Goal: Information Seeking & Learning: Check status

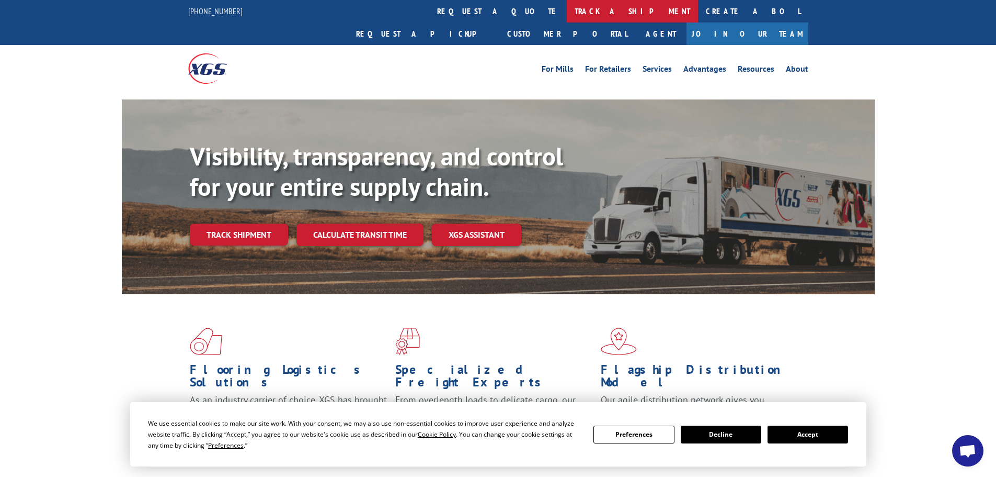
click at [567, 8] on link "track a shipment" at bounding box center [632, 11] width 131 height 22
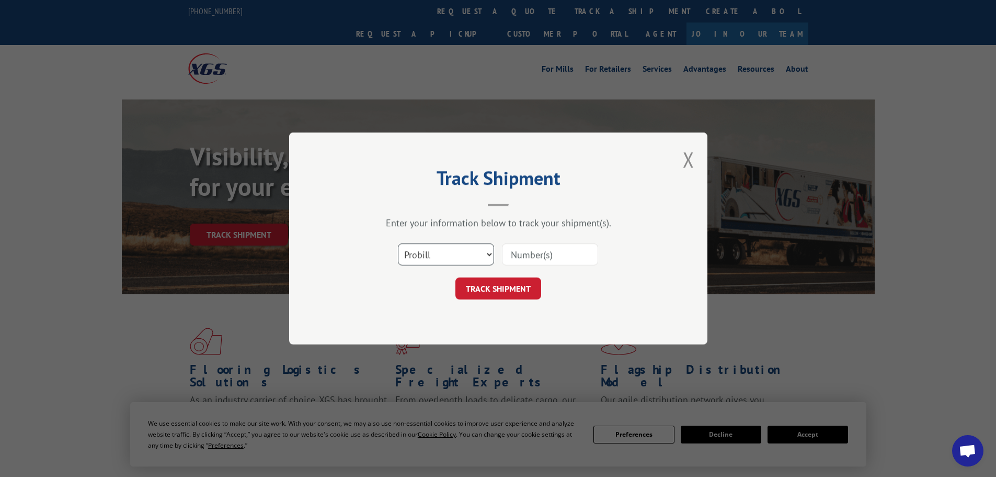
click at [450, 254] on select "Select category... Probill BOL PO" at bounding box center [446, 254] width 96 height 22
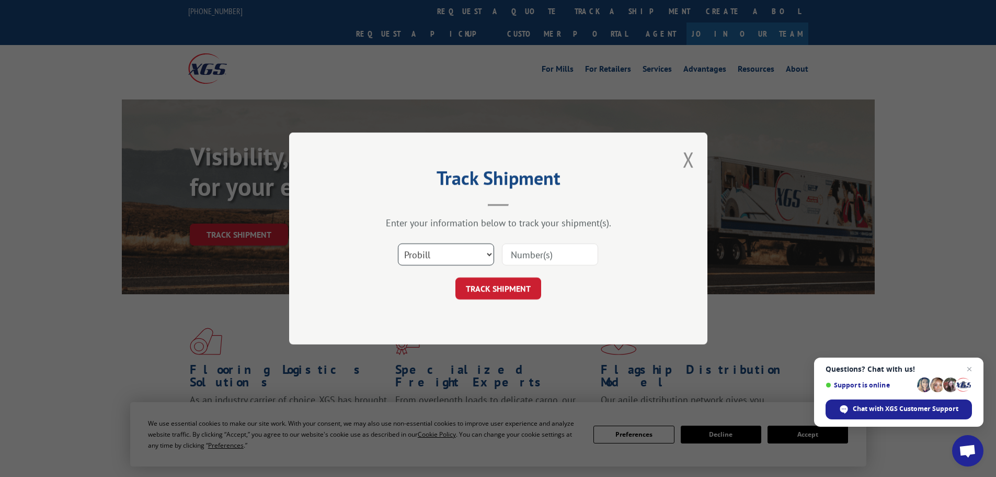
select select "po"
click at [398, 243] on select "Select category... Probill BOL PO" at bounding box center [446, 254] width 96 height 22
click at [526, 257] on input at bounding box center [550, 254] width 96 height 22
paste input "06515583"
type input "06515583"
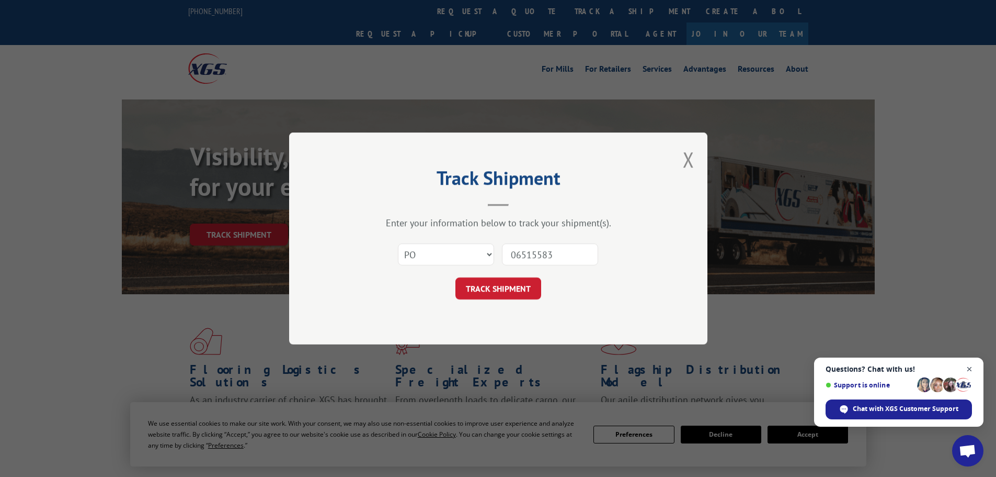
click at [971, 365] on span "Close chat" at bounding box center [970, 368] width 13 height 13
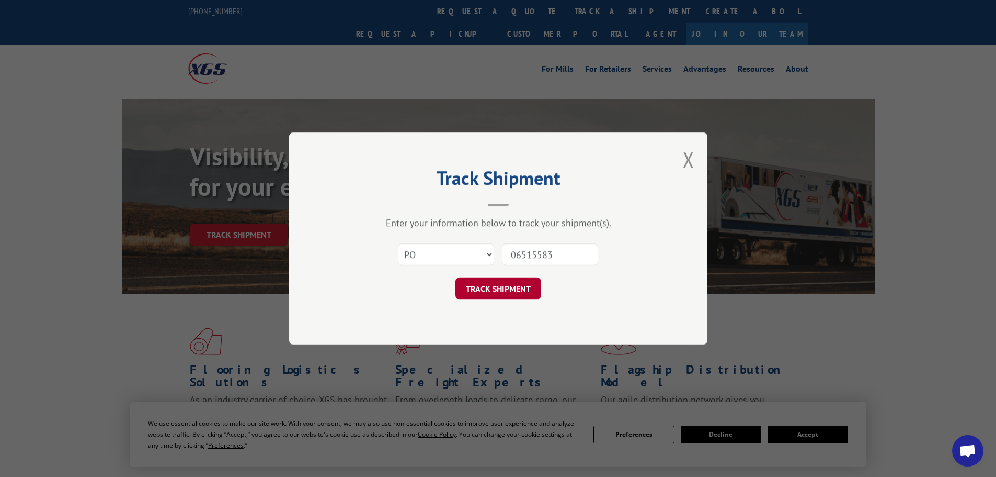
click at [499, 283] on button "TRACK SHIPMENT" at bounding box center [499, 288] width 86 height 22
